Goal: Information Seeking & Learning: Learn about a topic

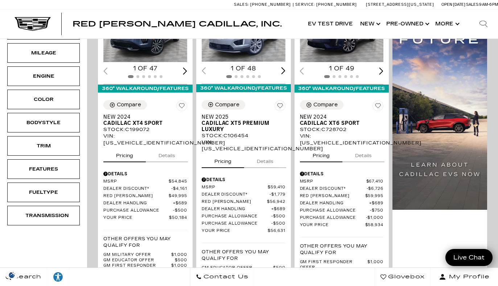
scroll to position [235, 0]
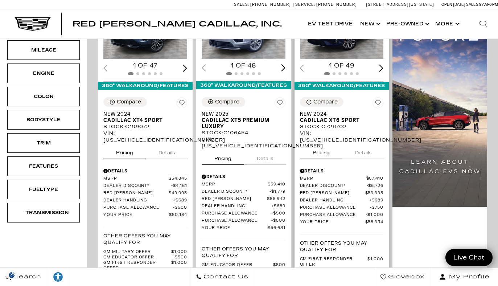
click at [349, 47] on img "1 / 2" at bounding box center [342, 27] width 84 height 63
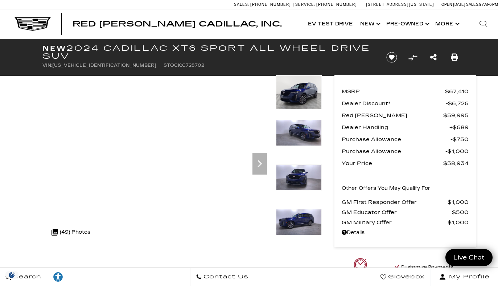
click at [300, 183] on img at bounding box center [299, 177] width 46 height 26
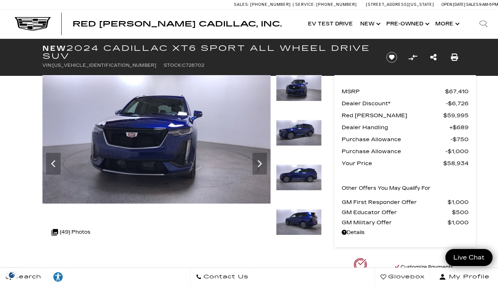
click at [300, 182] on img at bounding box center [299, 177] width 46 height 26
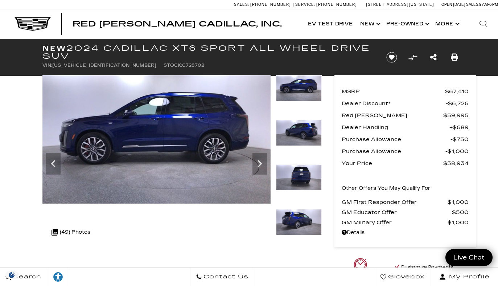
click at [304, 216] on img at bounding box center [299, 222] width 46 height 26
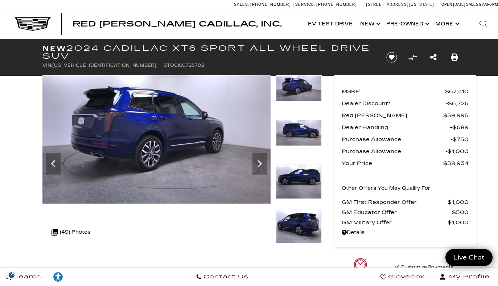
click at [304, 216] on img at bounding box center [299, 226] width 46 height 34
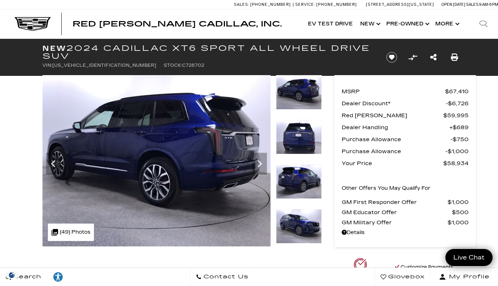
click at [304, 216] on img at bounding box center [299, 226] width 46 height 34
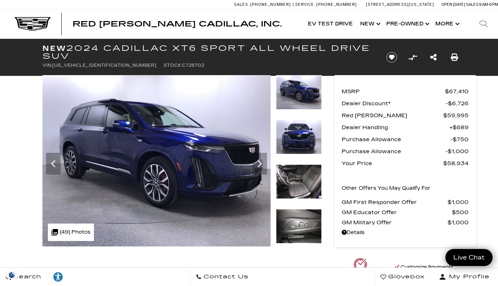
click at [304, 216] on img at bounding box center [299, 226] width 46 height 34
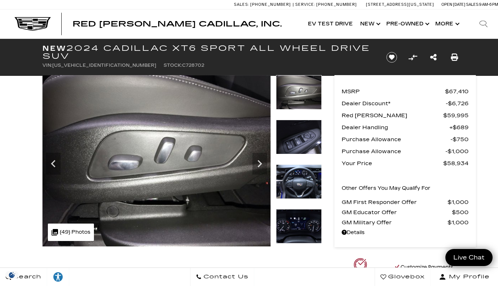
click at [300, 179] on img at bounding box center [299, 181] width 46 height 34
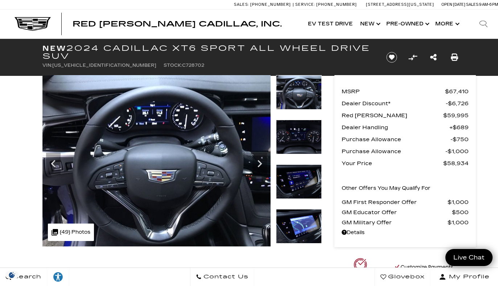
click at [300, 179] on img at bounding box center [299, 181] width 46 height 34
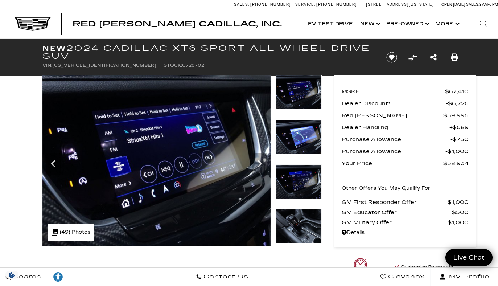
click at [298, 145] on img at bounding box center [299, 137] width 46 height 34
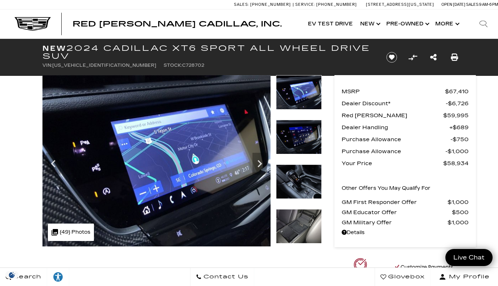
click at [301, 174] on img at bounding box center [299, 181] width 46 height 34
